Goal: Transaction & Acquisition: Purchase product/service

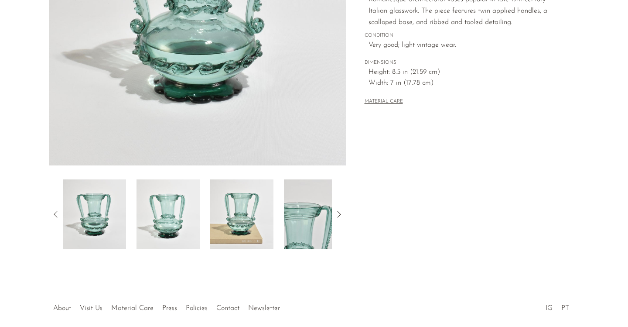
scroll to position [209, 0]
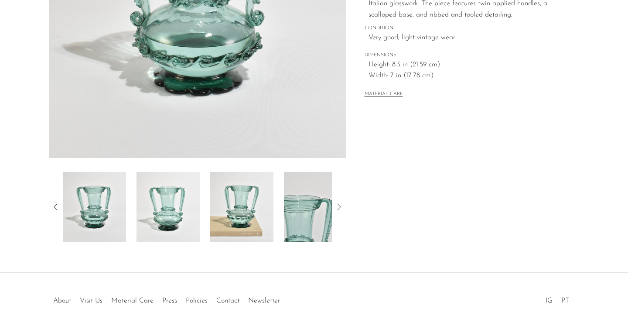
click at [338, 209] on icon at bounding box center [339, 206] width 10 height 10
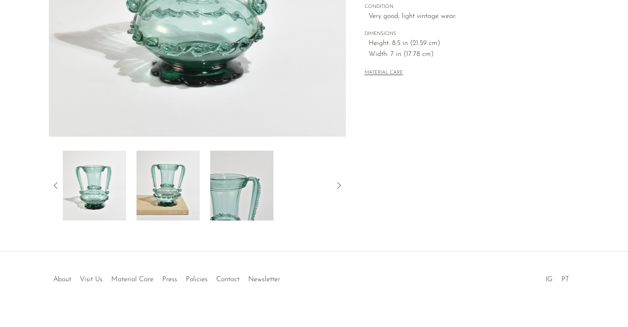
scroll to position [235, 0]
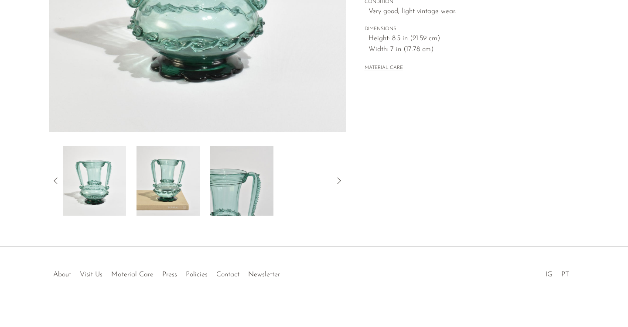
click at [239, 191] on img at bounding box center [241, 181] width 63 height 70
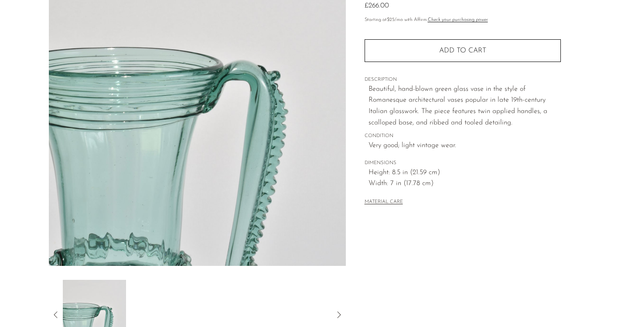
scroll to position [101, 0]
click at [0, 215] on section "Romanesque Green Glass Vase £266.00" at bounding box center [314, 144] width 628 height 411
click at [54, 317] on icon at bounding box center [56, 315] width 10 height 10
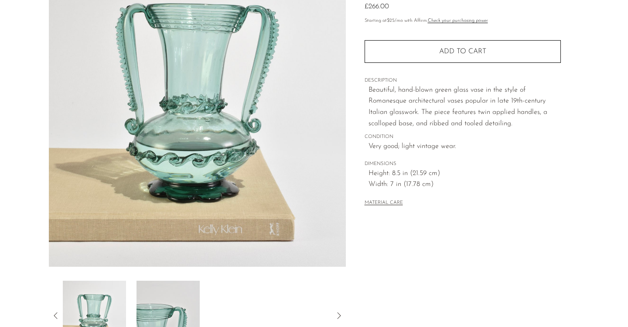
click at [84, 317] on img at bounding box center [94, 315] width 63 height 70
click at [97, 310] on img at bounding box center [94, 315] width 63 height 70
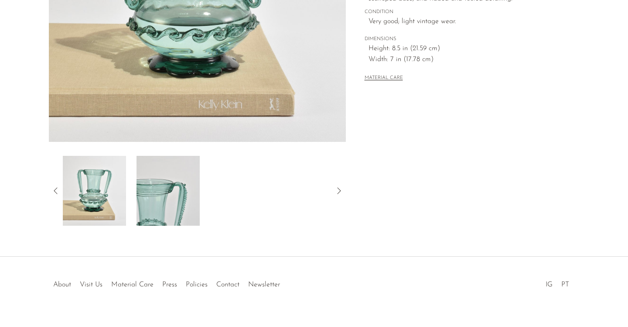
click at [182, 198] on img at bounding box center [167, 191] width 63 height 70
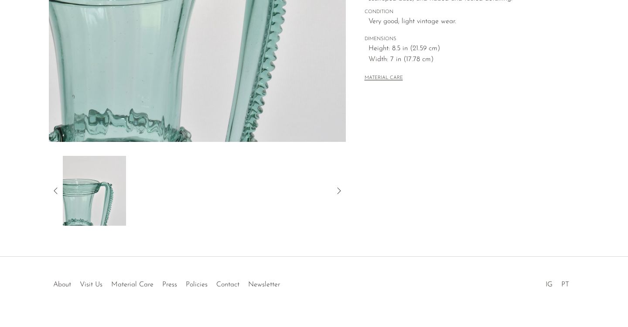
click at [56, 190] on icon at bounding box center [56, 190] width 10 height 10
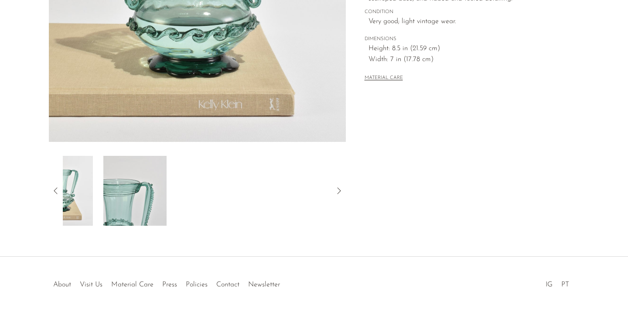
click at [56, 190] on icon at bounding box center [56, 190] width 10 height 10
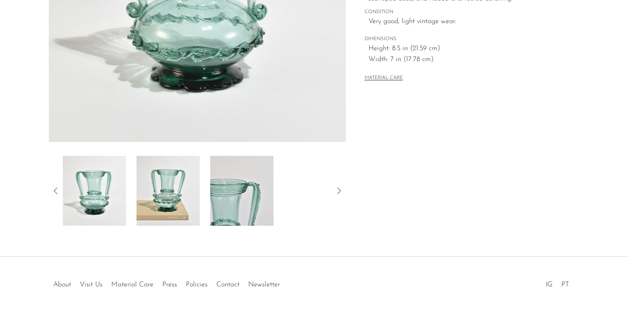
click at [88, 208] on img at bounding box center [94, 191] width 63 height 70
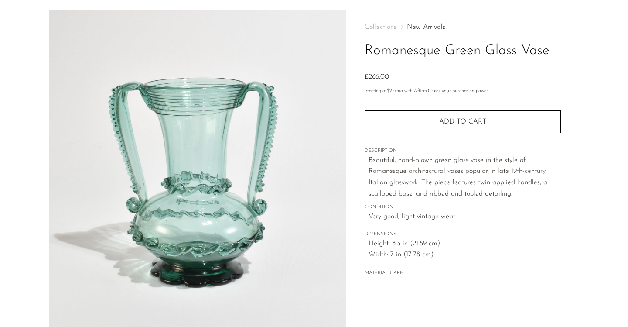
scroll to position [0, 0]
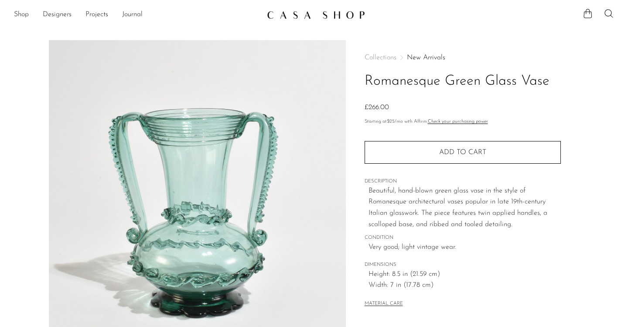
click at [166, 156] on img at bounding box center [197, 203] width 297 height 327
